Goal: Task Accomplishment & Management: Manage account settings

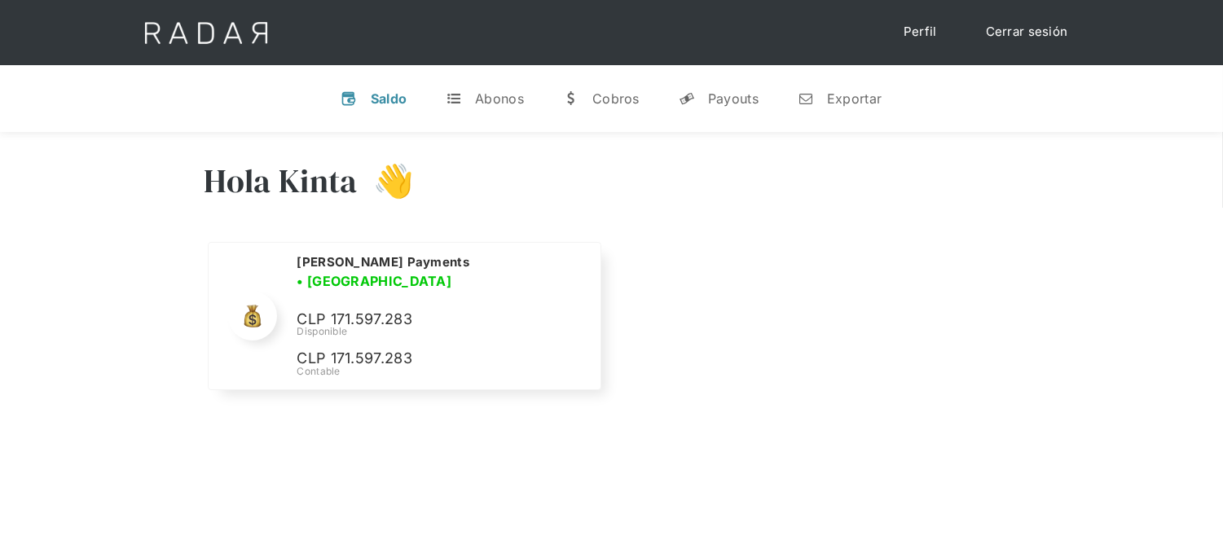
click at [1030, 41] on link "Cerrar sesión" at bounding box center [1027, 32] width 115 height 32
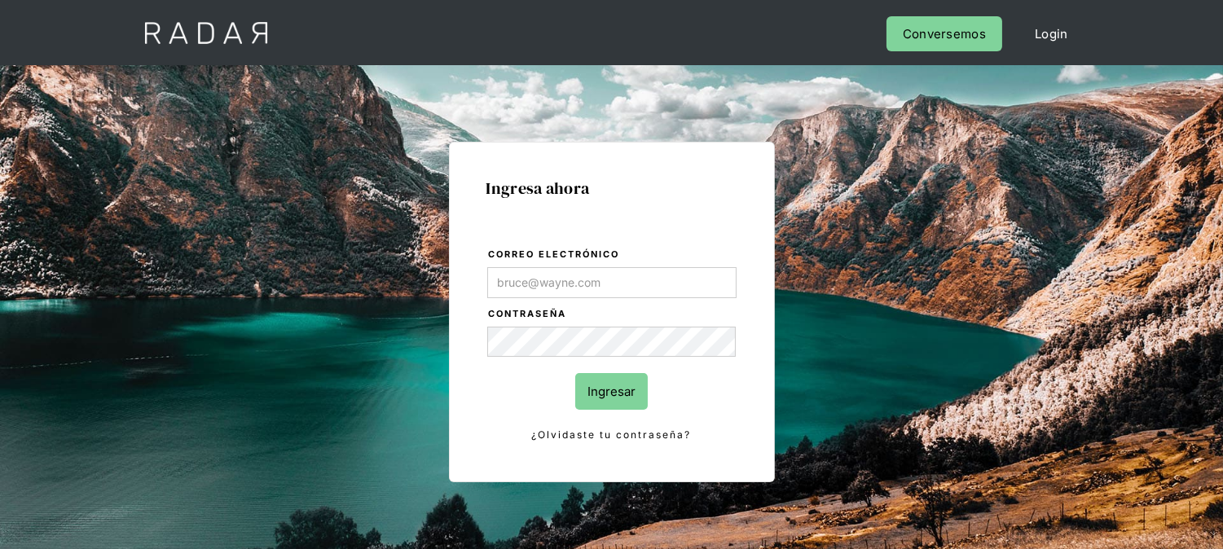
type input "[EMAIL_ADDRESS][DOMAIN_NAME]"
click at [640, 385] on input "Ingresar" at bounding box center [611, 391] width 73 height 37
